Goal: Task Accomplishment & Management: Use online tool/utility

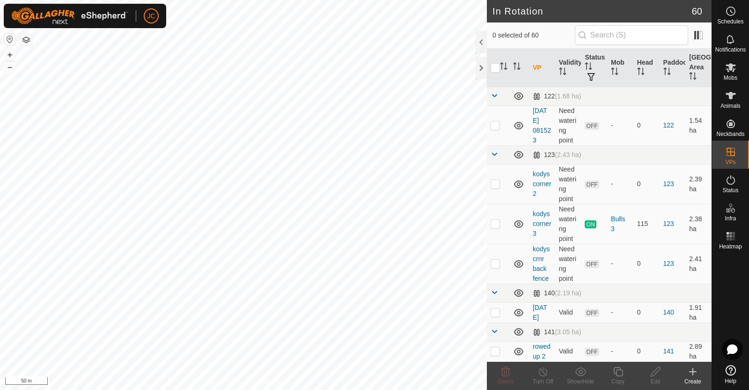
click at [691, 379] on div "Create" at bounding box center [692, 381] width 37 height 8
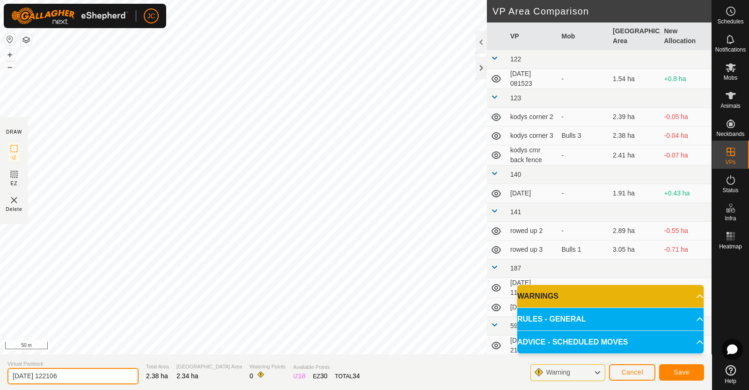
drag, startPoint x: 85, startPoint y: 376, endPoint x: 0, endPoint y: 367, distance: 85.8
click at [0, 367] on section "Virtual Paddock [DATE] 122106 Total Area 2.38 ha Grazing Area 2.34 ha Watering …" at bounding box center [356, 372] width 712 height 36
type input "kodys corner 3 BF"
click at [683, 369] on span "Save" at bounding box center [682, 371] width 16 height 7
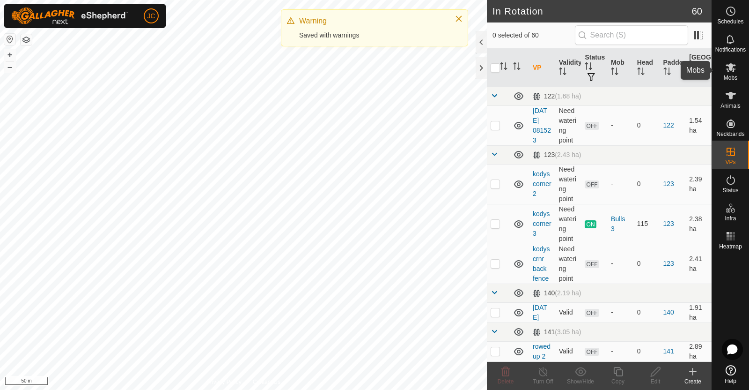
click at [734, 73] on es-mob-svg-icon at bounding box center [730, 67] width 17 height 15
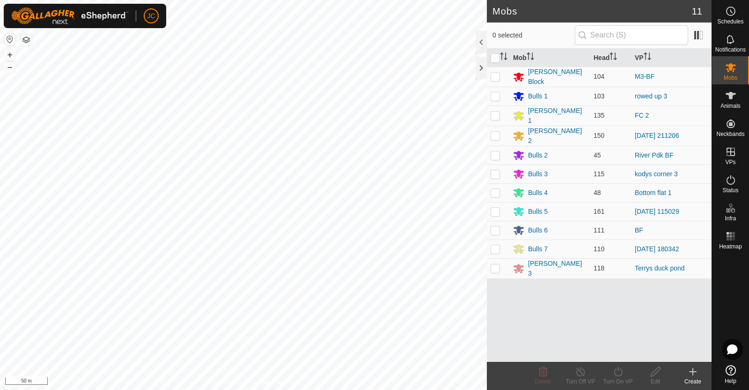
click at [496, 170] on p-checkbox at bounding box center [495, 173] width 9 height 7
checkbox input "true"
click at [623, 369] on icon at bounding box center [618, 371] width 12 height 11
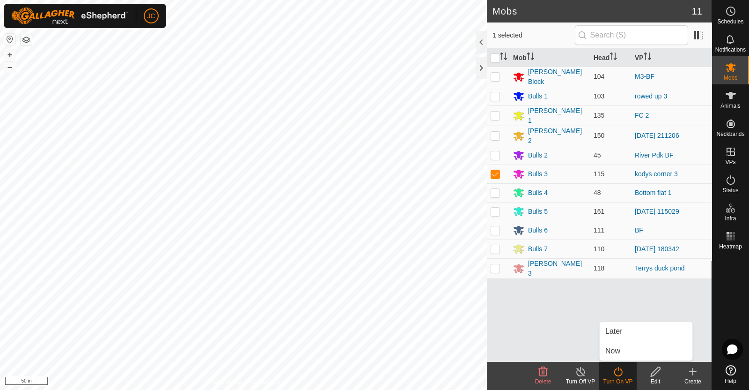
click at [623, 354] on link "Now" at bounding box center [646, 350] width 93 height 19
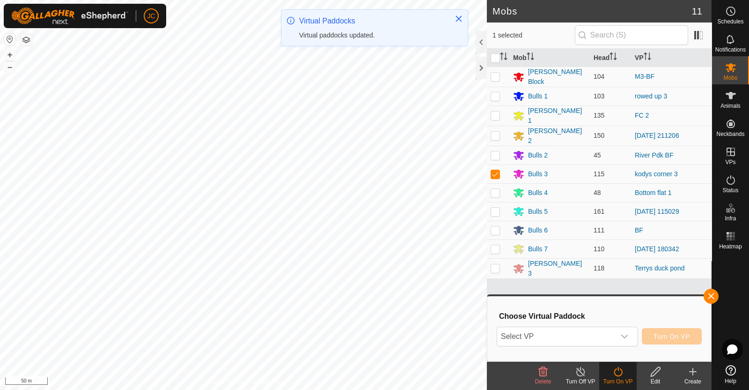
click at [613, 333] on span "Select VP" at bounding box center [556, 336] width 118 height 19
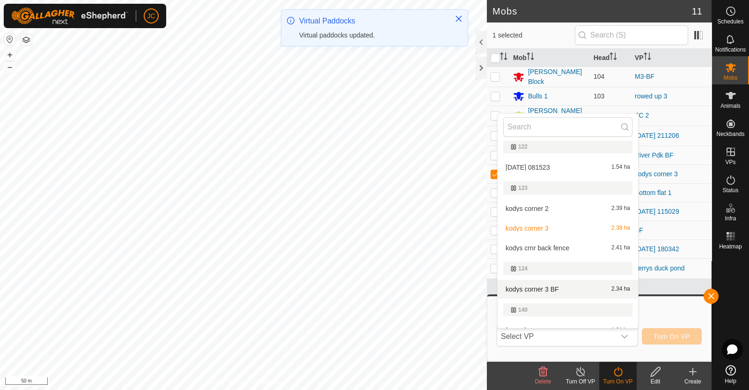
scroll to position [8, 0]
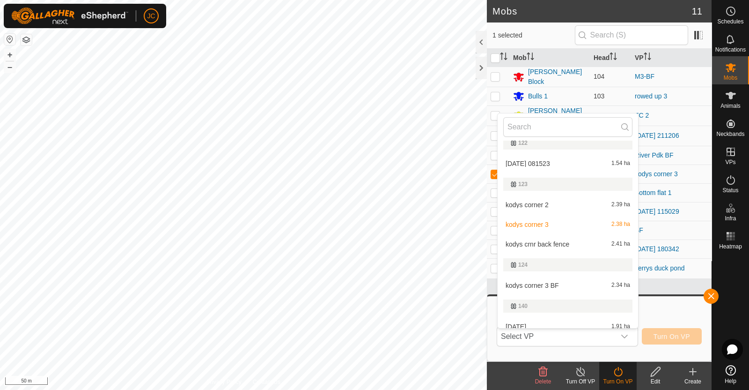
click at [573, 284] on li "kodys corner 3 BF 2.34 ha" at bounding box center [568, 285] width 140 height 19
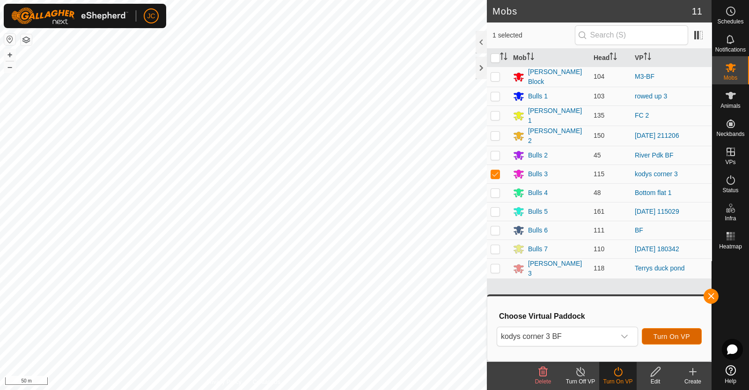
click at [678, 333] on span "Turn On VP" at bounding box center [672, 335] width 37 height 7
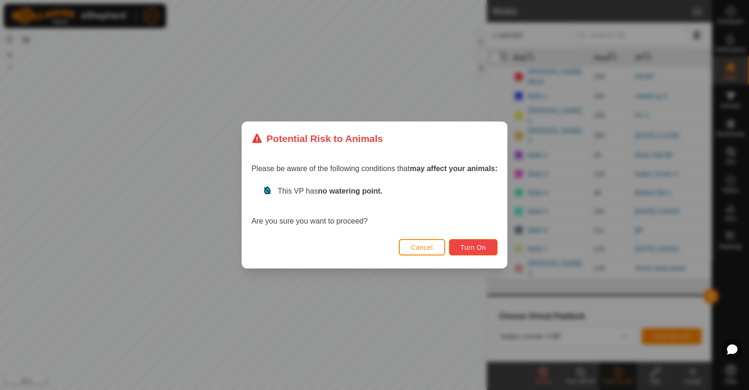
click at [485, 246] on span "Turn On" at bounding box center [473, 246] width 25 height 7
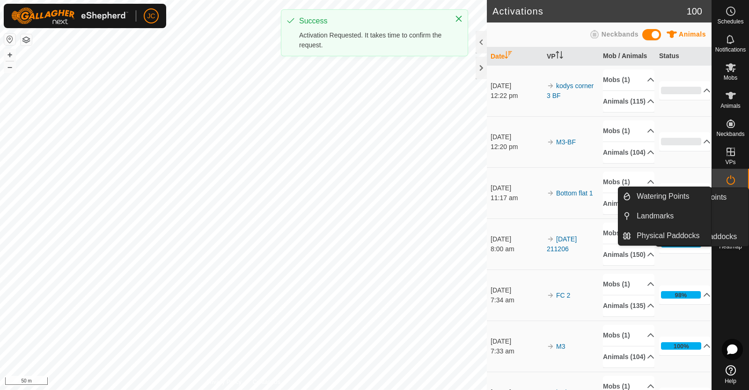
click at [735, 212] on icon at bounding box center [730, 207] width 11 height 11
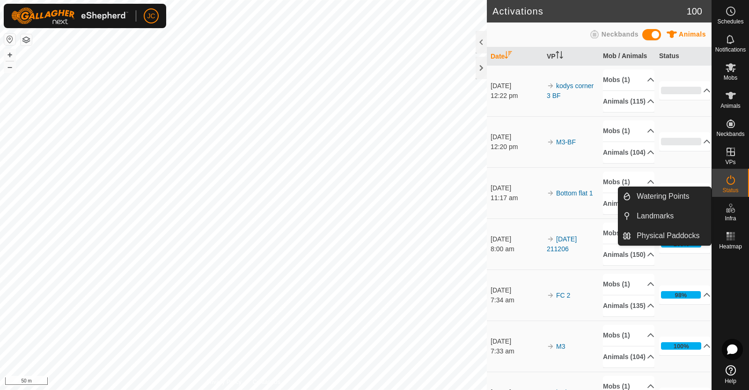
click at [679, 197] on link "Watering Points" at bounding box center [671, 196] width 80 height 19
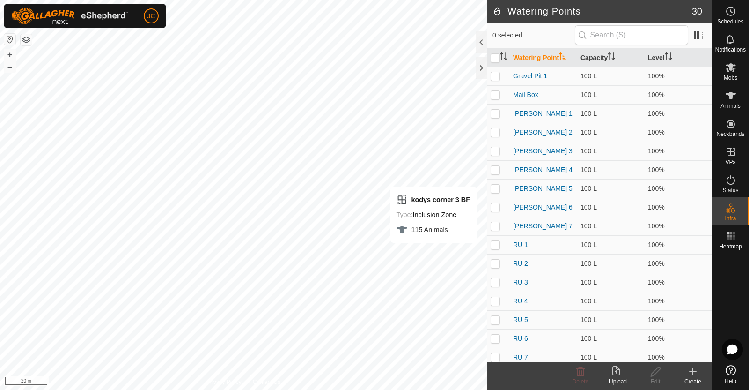
click at [693, 369] on icon at bounding box center [693, 371] width 0 height 7
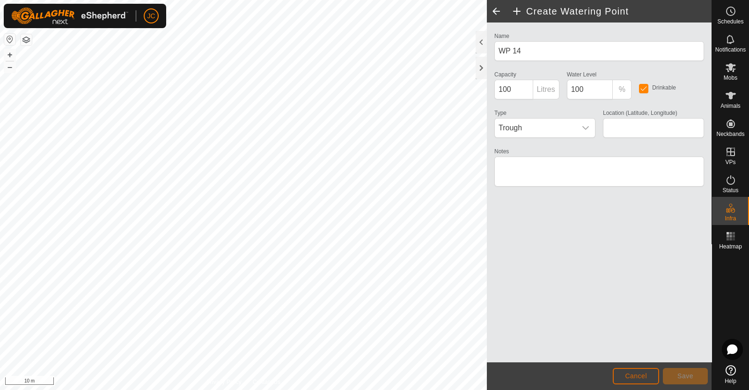
click at [641, 373] on span "Cancel" at bounding box center [636, 375] width 22 height 7
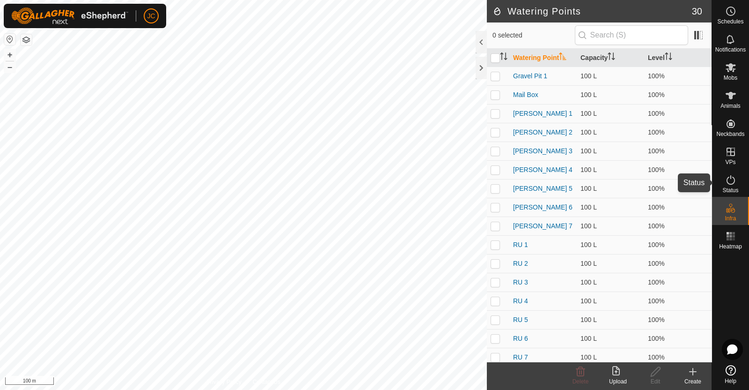
click at [730, 180] on icon at bounding box center [730, 179] width 11 height 11
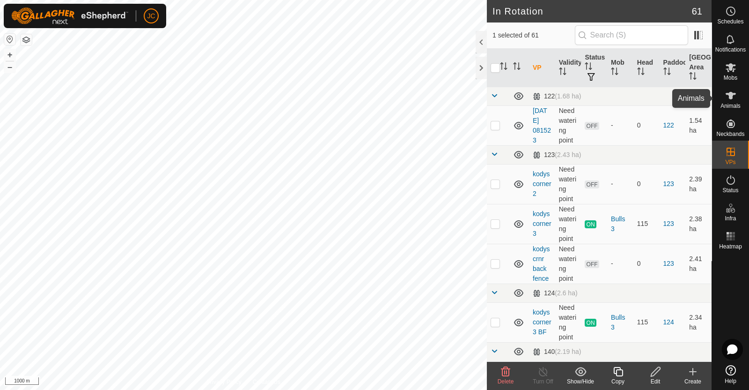
click at [735, 102] on es-animals-svg-icon at bounding box center [730, 95] width 17 height 15
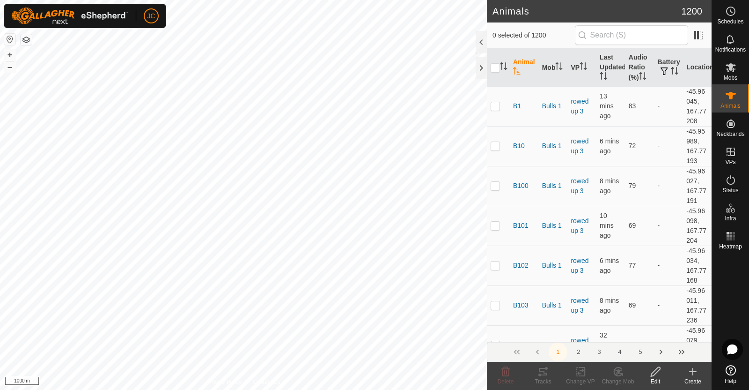
click at [634, 62] on th "Audio Ratio (%)" at bounding box center [639, 68] width 29 height 38
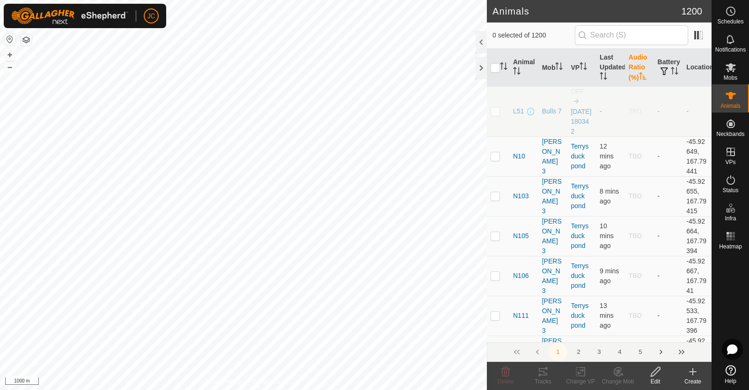
click at [634, 62] on th "Audio Ratio (%)" at bounding box center [639, 68] width 29 height 38
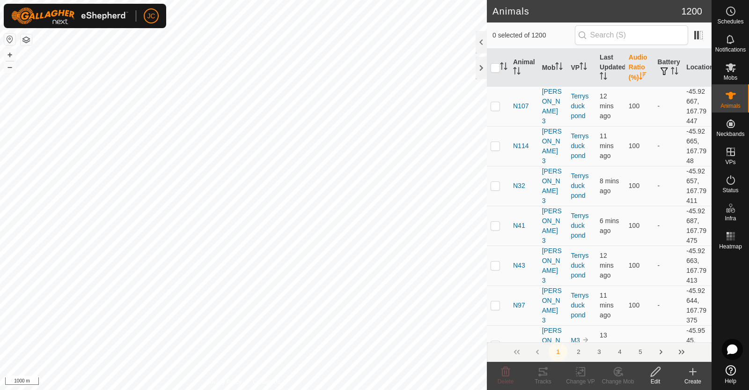
click at [634, 62] on th "Audio Ratio (%)" at bounding box center [639, 68] width 29 height 38
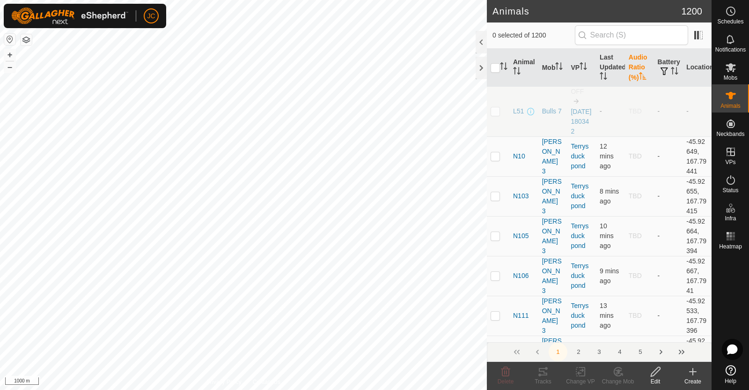
click at [634, 61] on th "Audio Ratio (%)" at bounding box center [639, 68] width 29 height 38
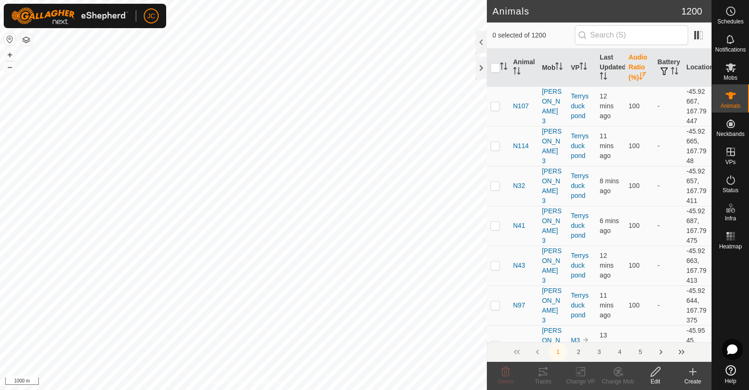
click at [634, 61] on th "Audio Ratio (%)" at bounding box center [639, 68] width 29 height 38
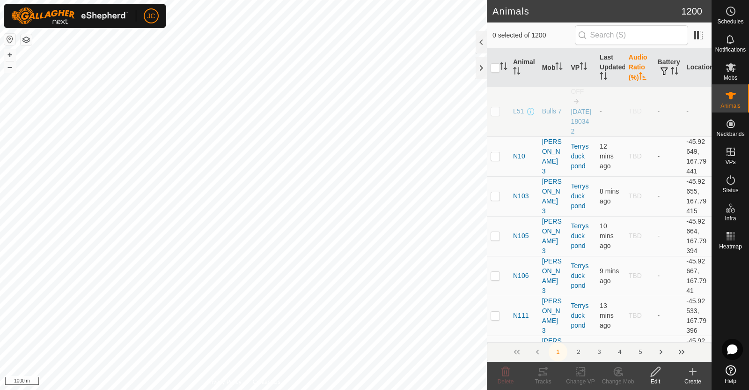
click at [634, 61] on th "Audio Ratio (%)" at bounding box center [639, 68] width 29 height 38
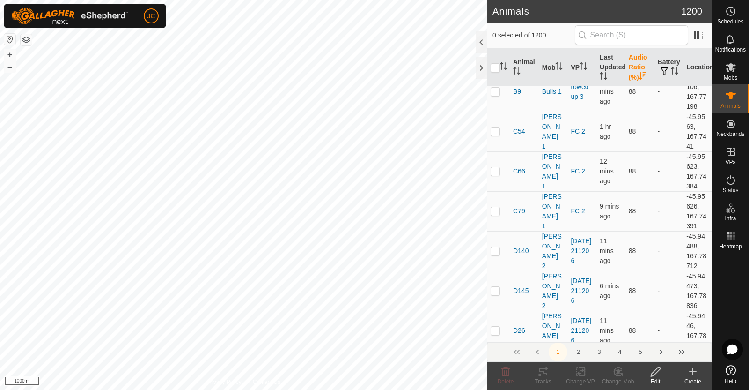
scroll to position [1898, 0]
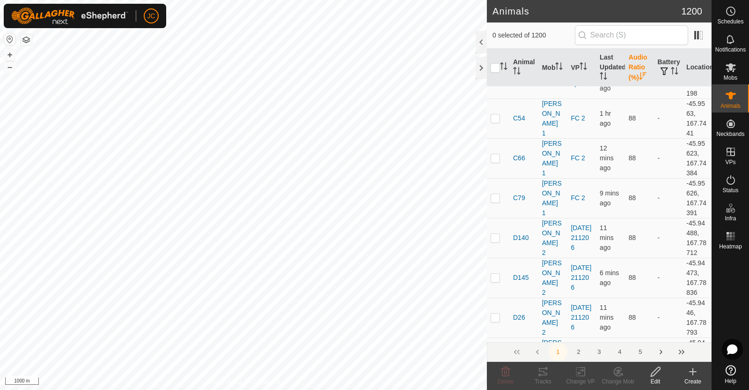
click at [638, 71] on th "Audio Ratio (%)" at bounding box center [639, 68] width 29 height 38
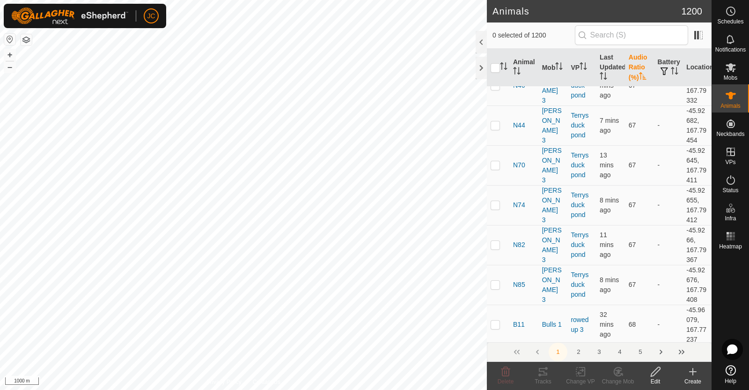
scroll to position [8087, 0]
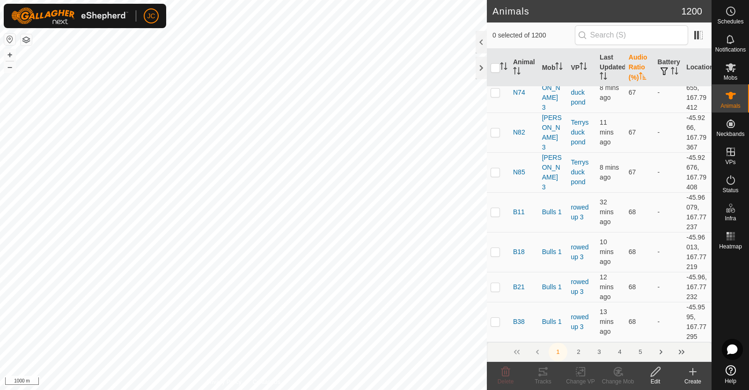
click at [594, 351] on button "3" at bounding box center [599, 351] width 19 height 19
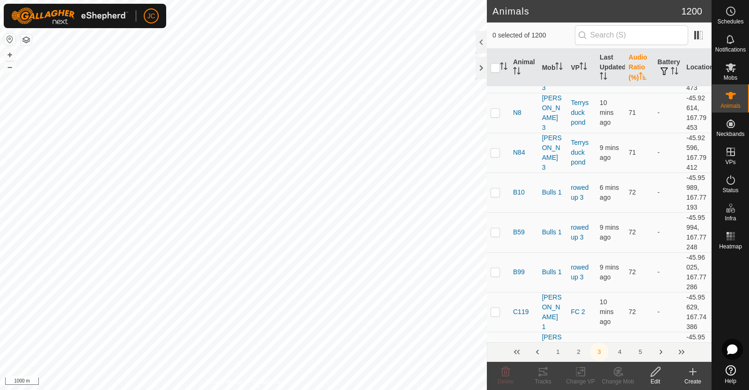
scroll to position [0, 0]
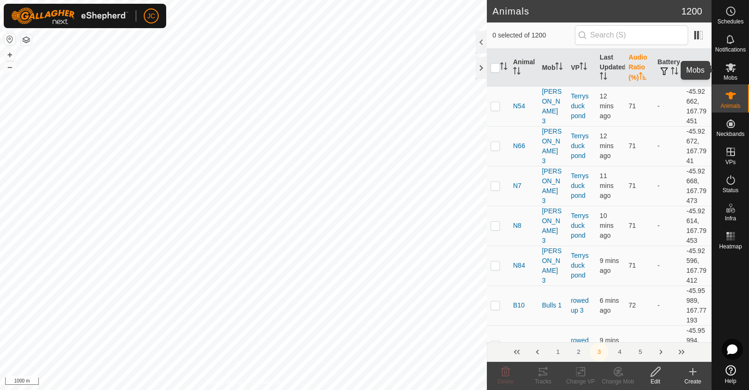
click at [735, 62] on icon at bounding box center [730, 67] width 11 height 11
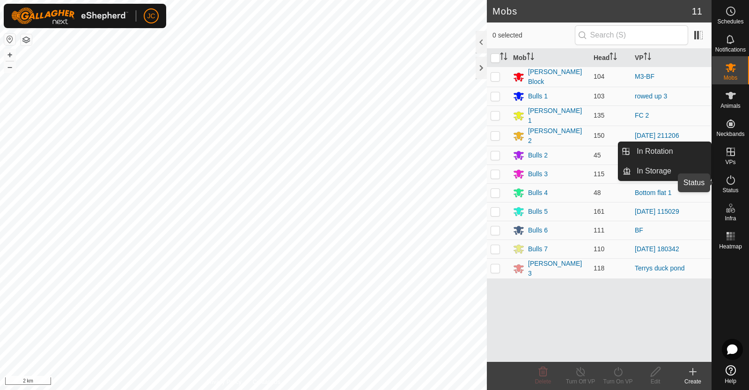
click at [727, 180] on icon at bounding box center [730, 179] width 11 height 11
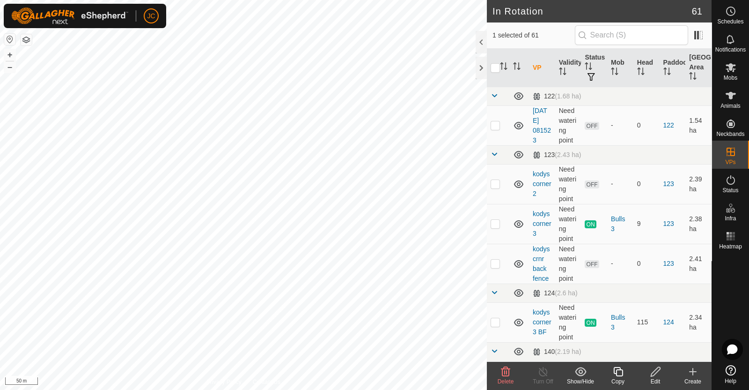
click at [696, 373] on icon at bounding box center [692, 371] width 11 height 11
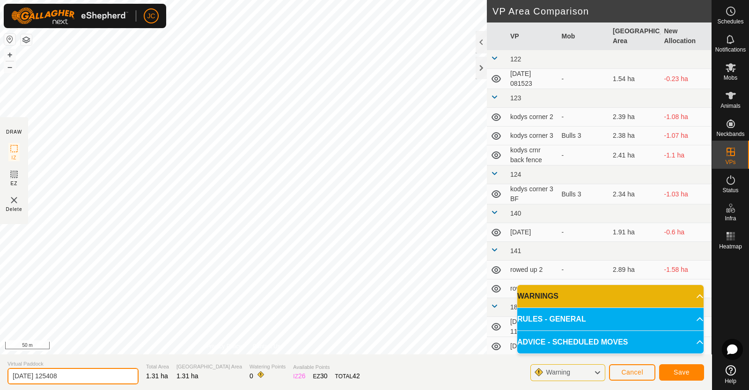
drag, startPoint x: 94, startPoint y: 368, endPoint x: 0, endPoint y: 384, distance: 95.4
click at [0, 384] on section "Virtual Paddock 2025-08-21 125408 Total Area 1.31 ha Grazing Area 1.31 ha Water…" at bounding box center [356, 372] width 712 height 36
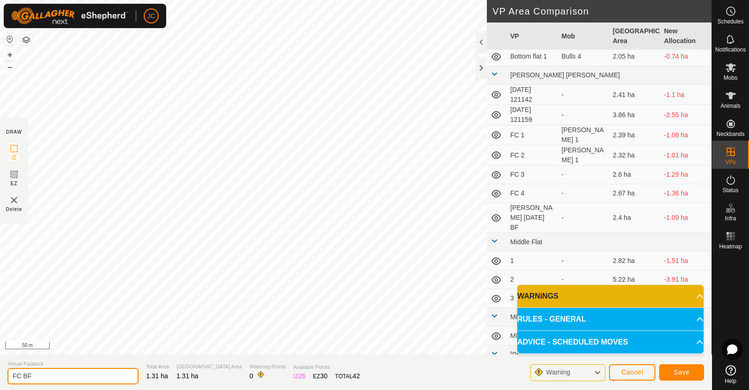
scroll to position [671, 0]
type input "FC 2 BF"
click at [687, 372] on span "Save" at bounding box center [682, 371] width 16 height 7
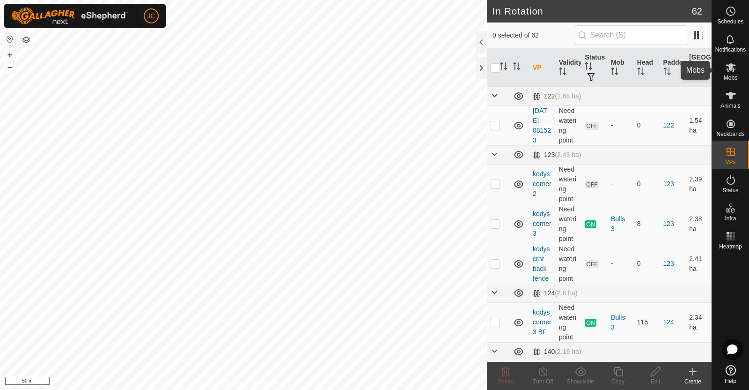
click at [735, 66] on icon at bounding box center [731, 67] width 10 height 9
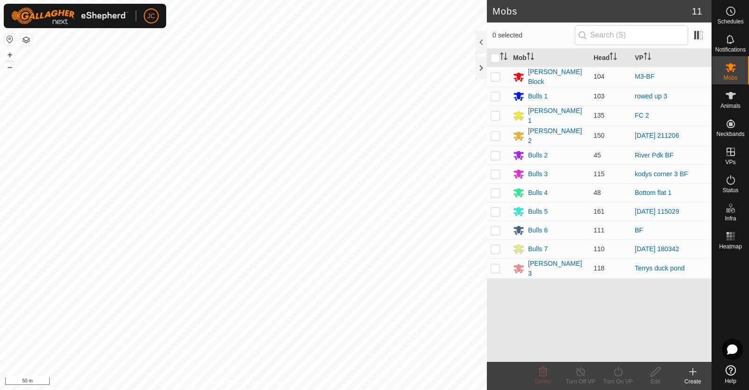
click at [498, 113] on p-checkbox at bounding box center [495, 114] width 9 height 7
checkbox input "true"
click at [618, 375] on icon at bounding box center [618, 371] width 12 height 11
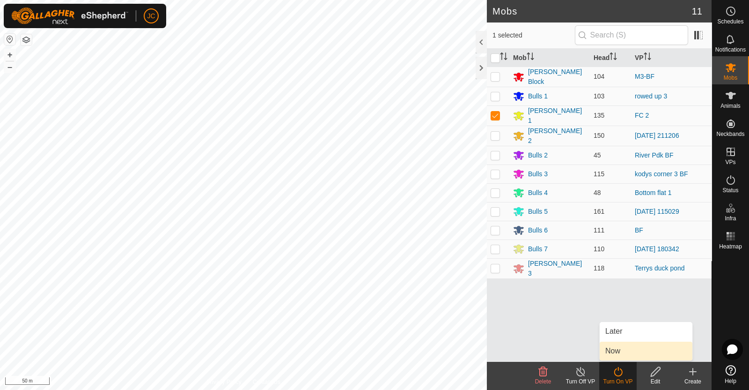
click at [606, 352] on link "Now" at bounding box center [646, 350] width 93 height 19
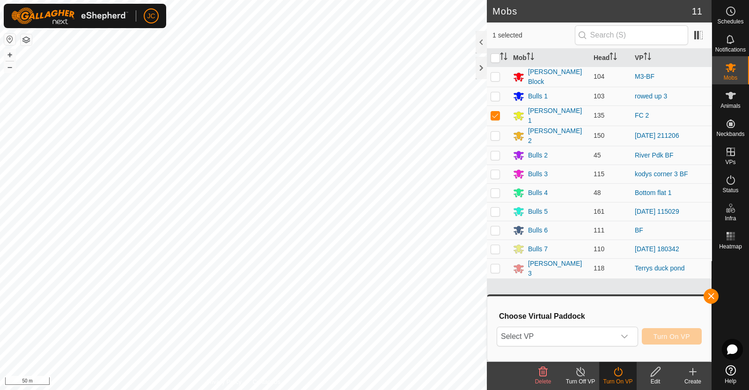
click at [566, 323] on div "Choose Virtual Paddock Select VP Turn On VP" at bounding box center [599, 328] width 213 height 53
click at [567, 332] on span "Select VP" at bounding box center [556, 336] width 118 height 19
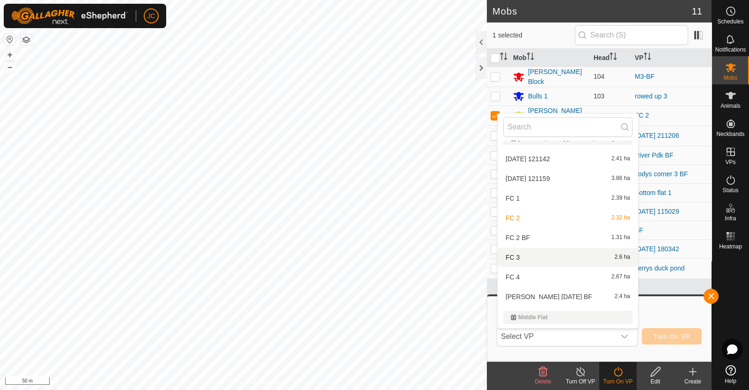
scroll to position [743, 0]
click at [567, 236] on li "FC 2 BF 1.31 ha" at bounding box center [568, 237] width 140 height 19
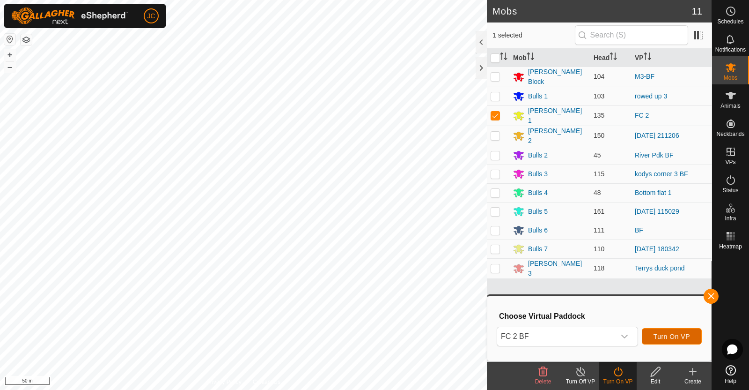
click at [672, 331] on button "Turn On VP" at bounding box center [672, 336] width 60 height 16
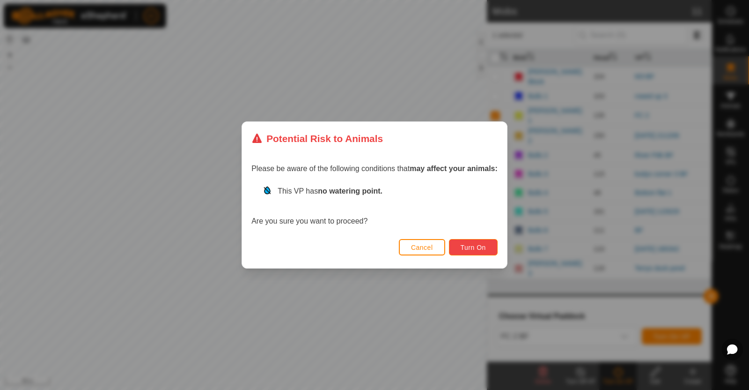
click at [468, 242] on button "Turn On" at bounding box center [473, 247] width 49 height 16
